Goal: Information Seeking & Learning: Learn about a topic

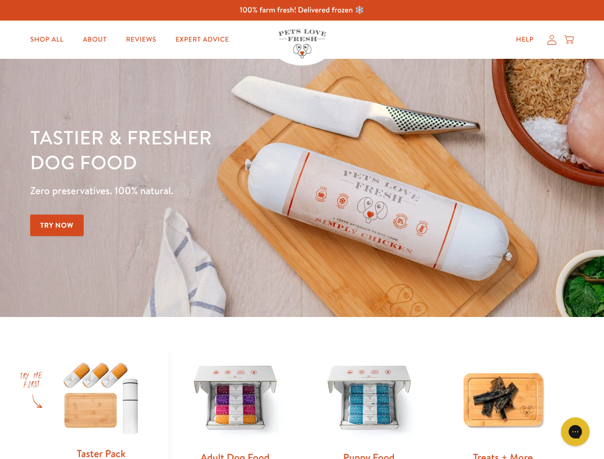
click at [302, 229] on div "Tastier & fresher dog food Zero preservatives. 100% natural. Try Now" at bounding box center [211, 188] width 362 height 126
click at [575, 432] on icon "Gorgias live chat" at bounding box center [574, 431] width 9 height 9
